Goal: Information Seeking & Learning: Learn about a topic

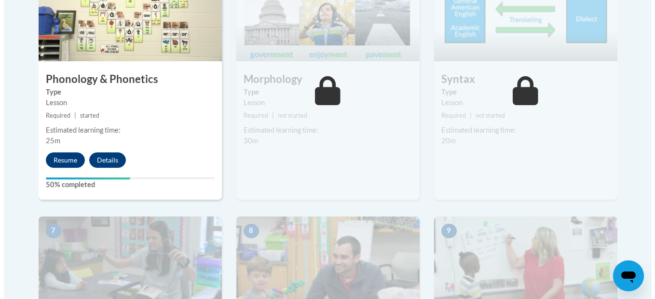
scroll to position [642, 0]
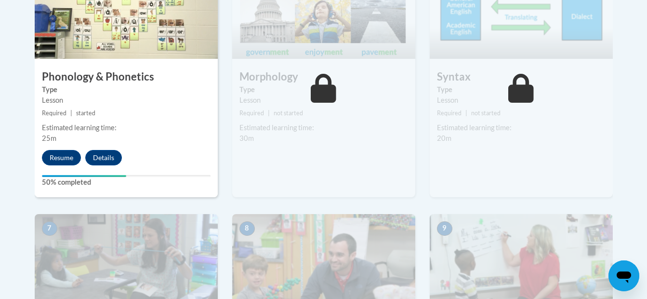
click at [58, 149] on div "4 Phonology & Phonetics Type Lesson Required | started Estimated learning time:…" at bounding box center [126, 79] width 183 height 234
click at [60, 156] on button "Resume" at bounding box center [61, 157] width 39 height 15
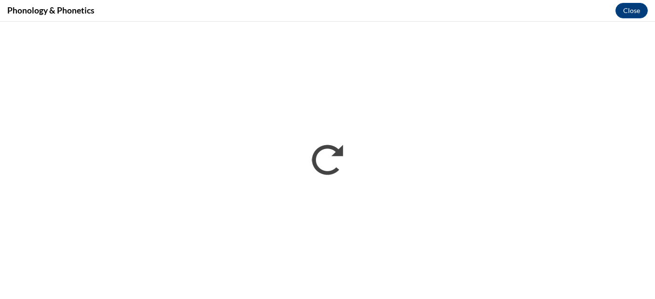
scroll to position [0, 0]
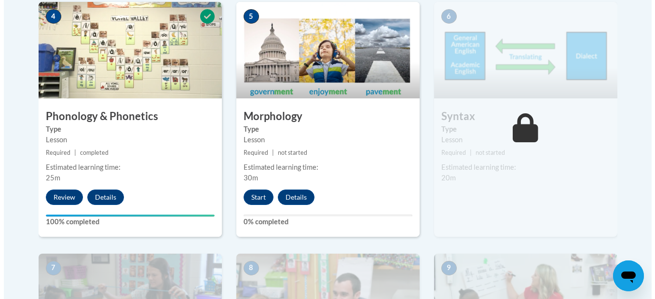
scroll to position [605, 0]
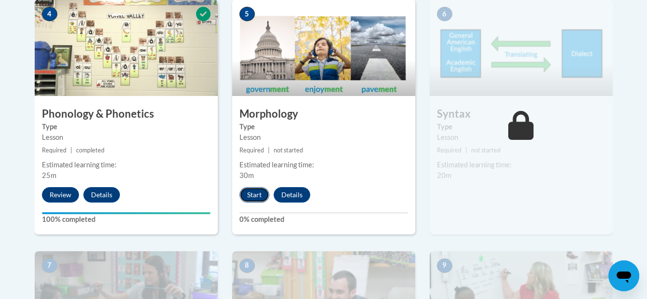
click at [255, 197] on button "Start" at bounding box center [255, 194] width 30 height 15
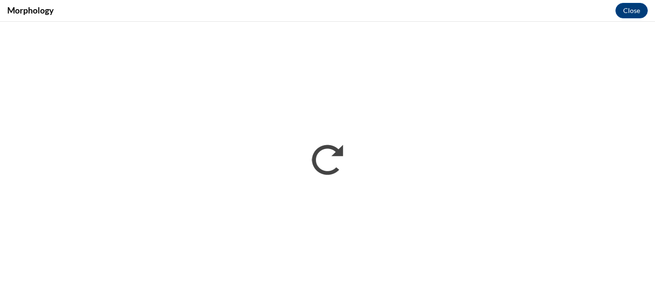
scroll to position [0, 0]
